Goal: Use online tool/utility: Utilize a website feature to perform a specific function

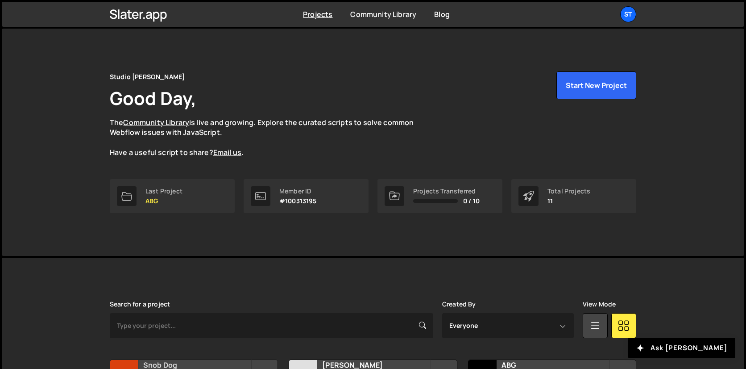
click at [162, 366] on h2 "Snob Dog" at bounding box center [197, 365] width 108 height 10
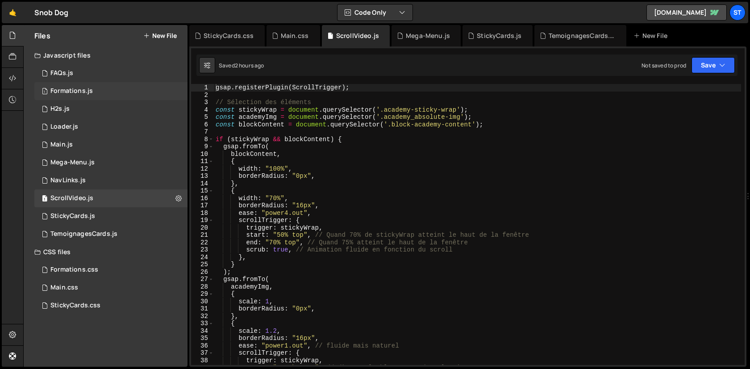
click at [74, 97] on div "1 Formations.js 0" at bounding box center [110, 91] width 153 height 18
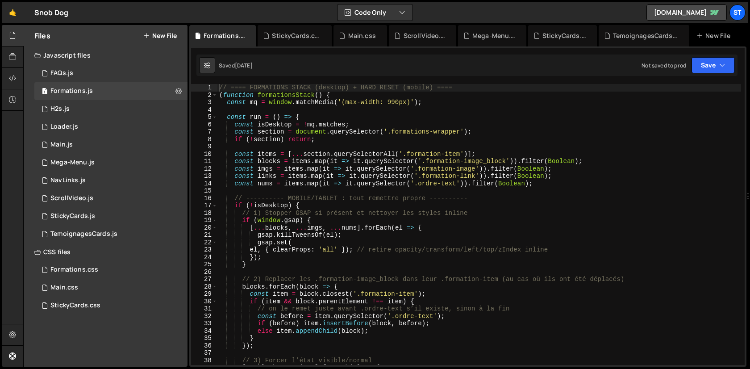
click at [333, 181] on div "// ==== FORMATIONS STACK (desktop) + HARD RESET (mobile) ==== ( function format…" at bounding box center [478, 231] width 523 height 295
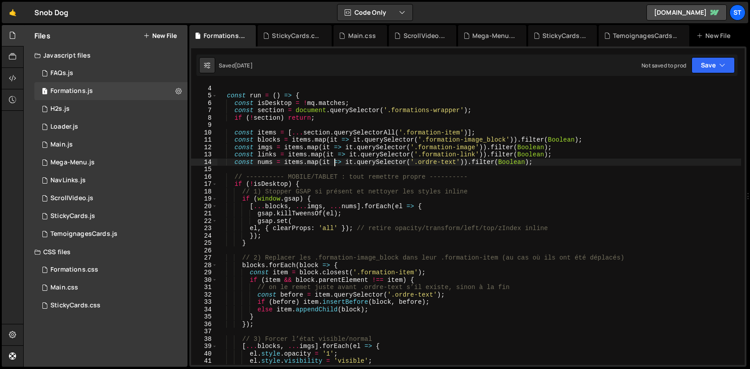
scroll to position [39, 0]
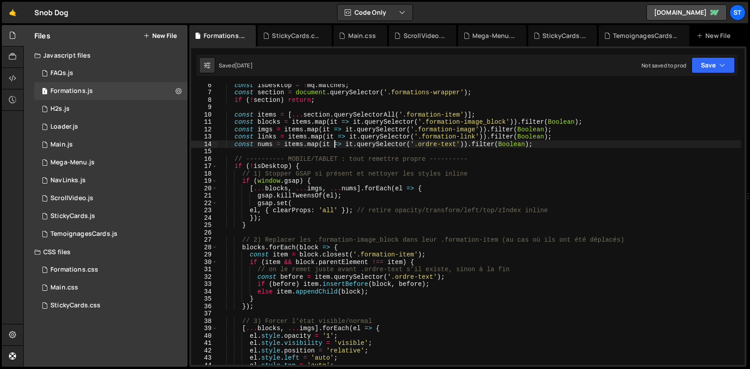
click at [381, 192] on div "const isDesktop = ! mq . matches ; const section = document . querySelector ( '…" at bounding box center [478, 228] width 523 height 295
type textarea "gsap.killTweensOf(el);"
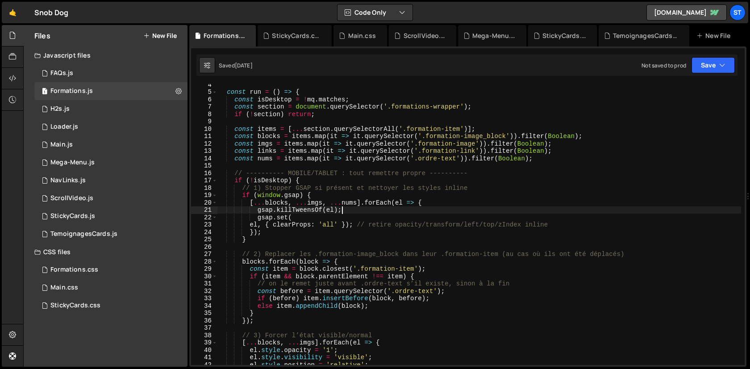
scroll to position [0, 0]
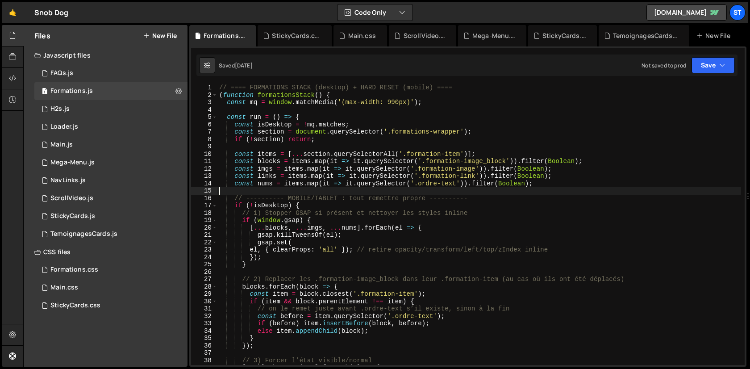
click at [381, 192] on div "// ==== FORMATIONS STACK (desktop) + HARD RESET (mobile) ==== ( function format…" at bounding box center [478, 231] width 523 height 295
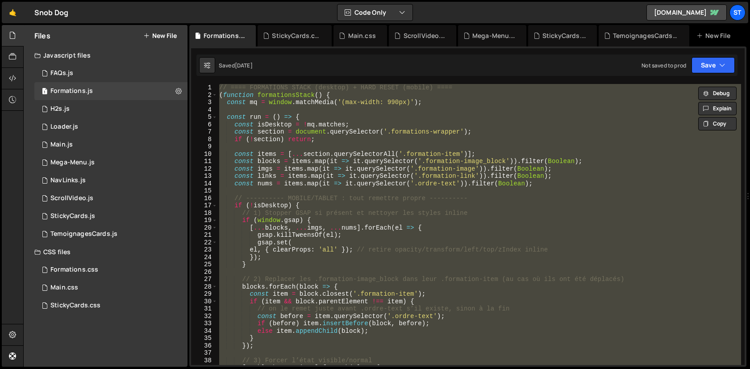
click at [314, 155] on div "// ==== FORMATIONS STACK (desktop) + HARD RESET (mobile) ==== ( function format…" at bounding box center [478, 224] width 523 height 281
type textarea "})();"
paste textarea
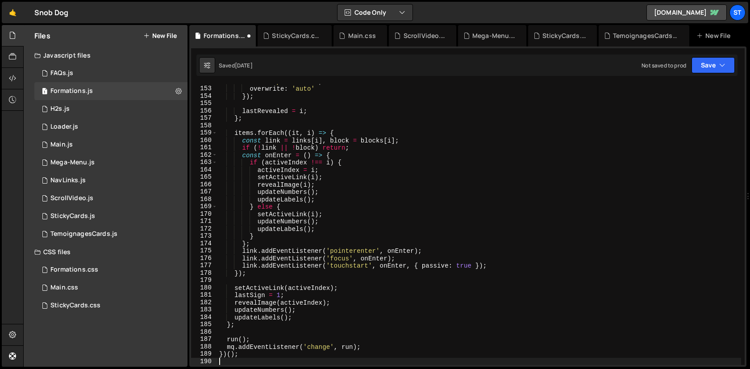
scroll to position [1118, 0]
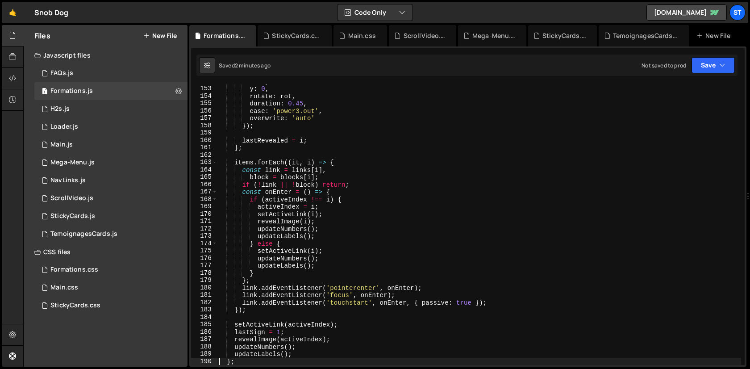
click at [384, 149] on div "x : 0 , y : 0 , rotate : rot , duration : 0.45 , ease : 'power3.out' , overwrit…" at bounding box center [478, 225] width 523 height 295
type textarea "})();"
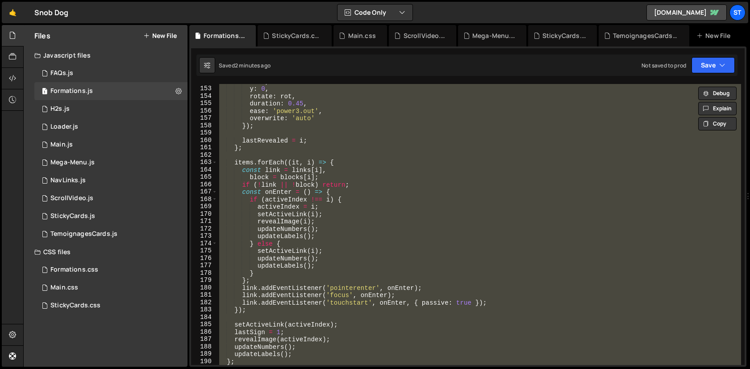
paste textarea
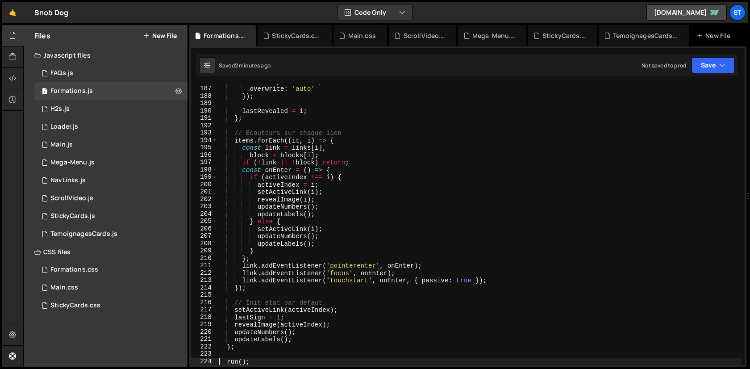
click at [358, 144] on div "ease : 'power3.out' , overwrite : 'auto' }) ; lastRevealed = i ; } ; // Écouteu…" at bounding box center [478, 225] width 523 height 295
type textarea "})();"
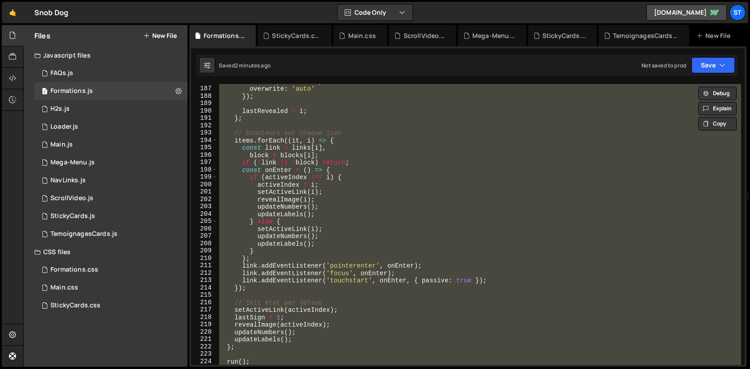
paste textarea
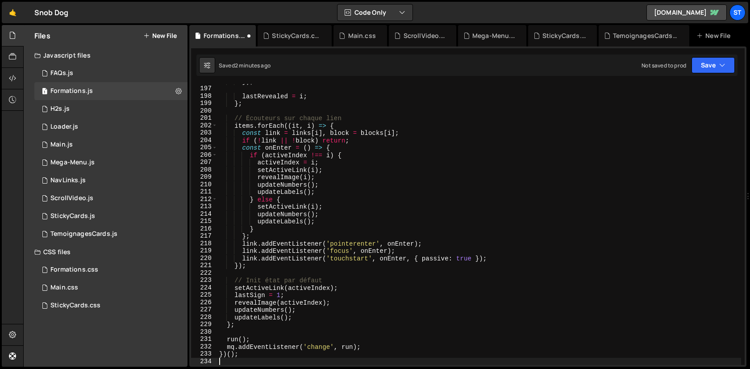
type textarea "run();"
